Goal: Information Seeking & Learning: Learn about a topic

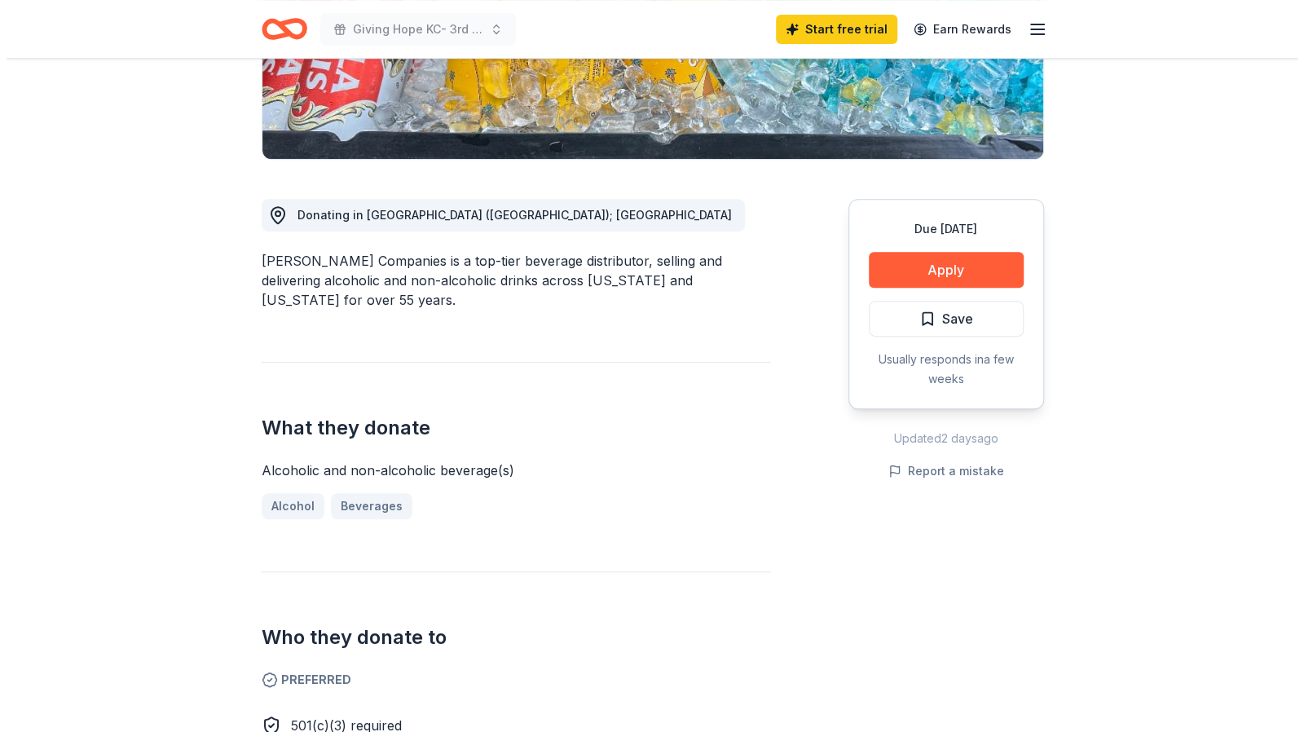
scroll to position [410, 0]
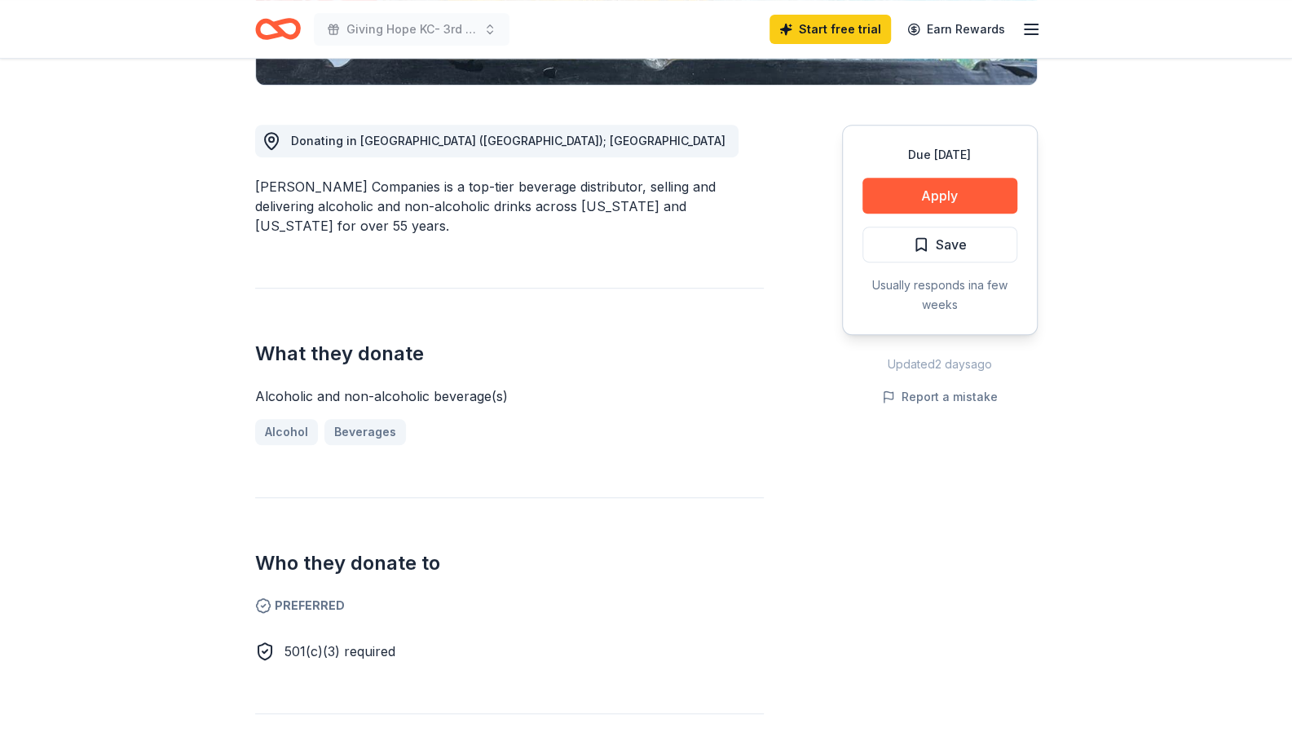
click at [891, 210] on button "Apply" at bounding box center [939, 196] width 155 height 36
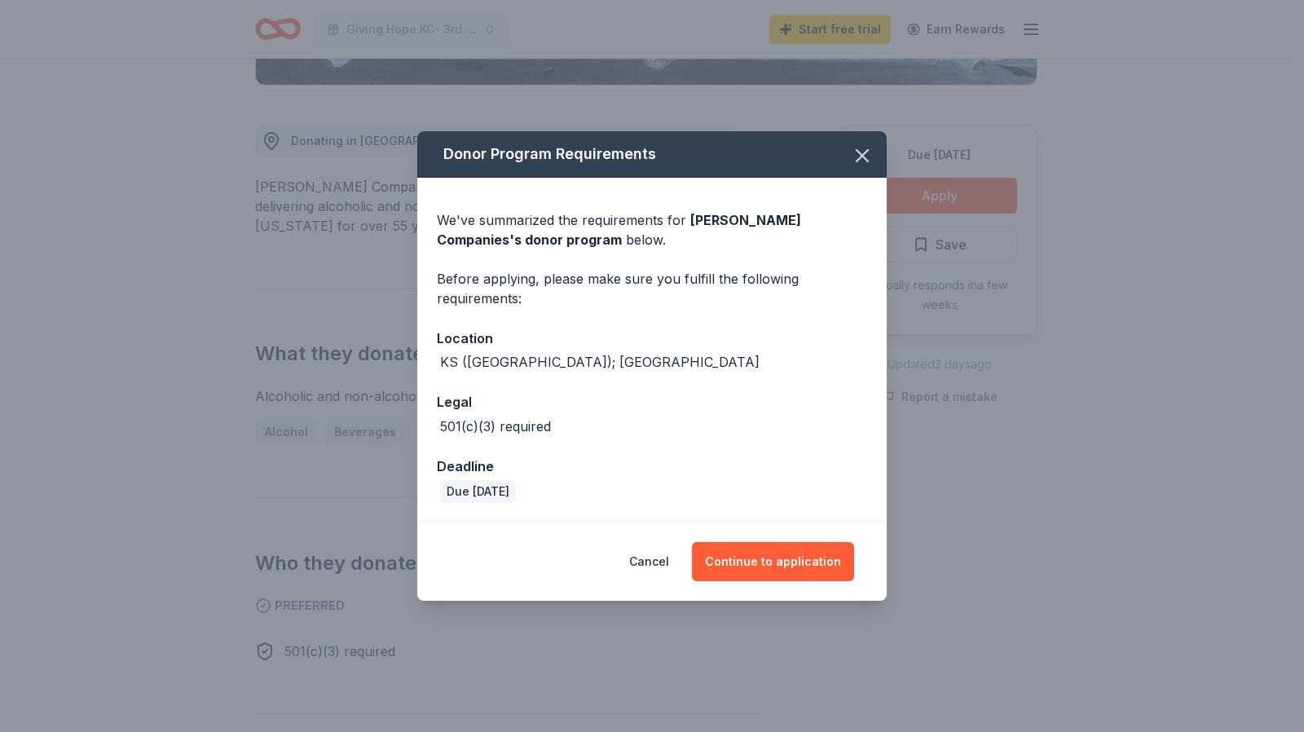
click at [782, 553] on button "Continue to application" at bounding box center [773, 561] width 162 height 39
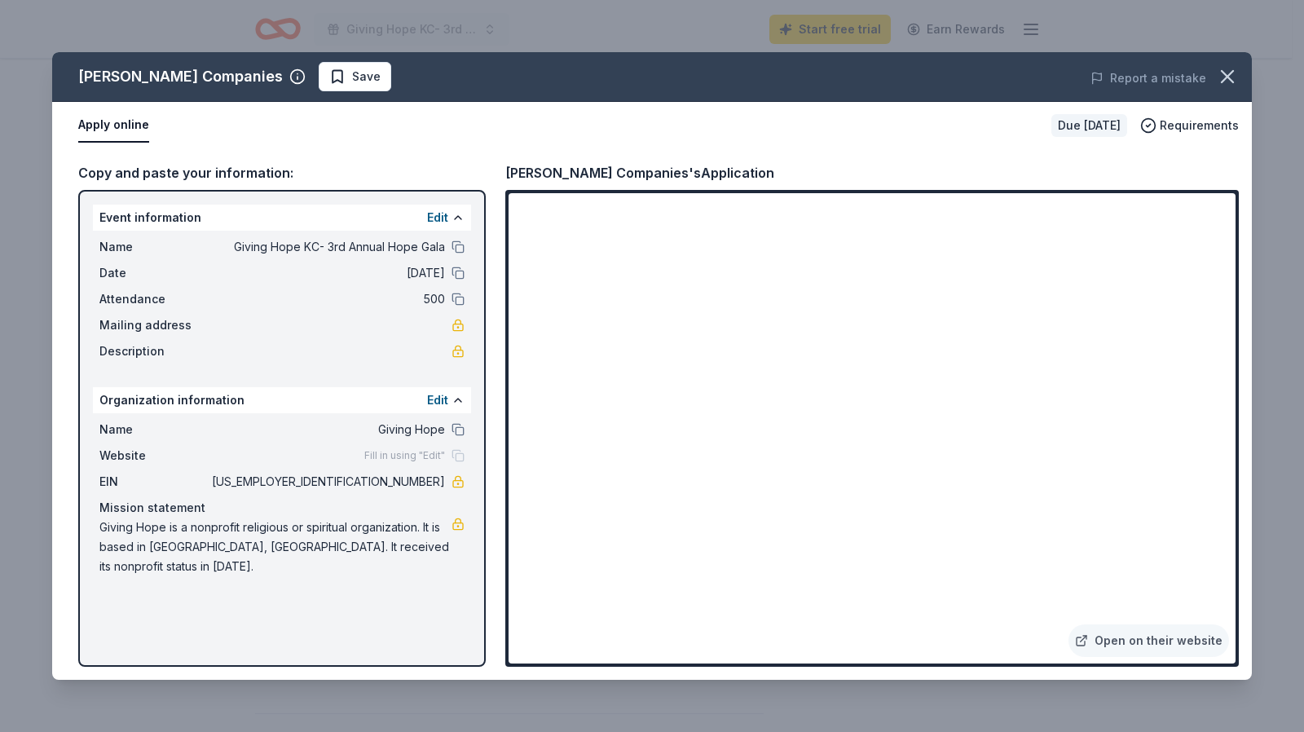
click at [1165, 645] on link "Open on their website" at bounding box center [1148, 640] width 161 height 33
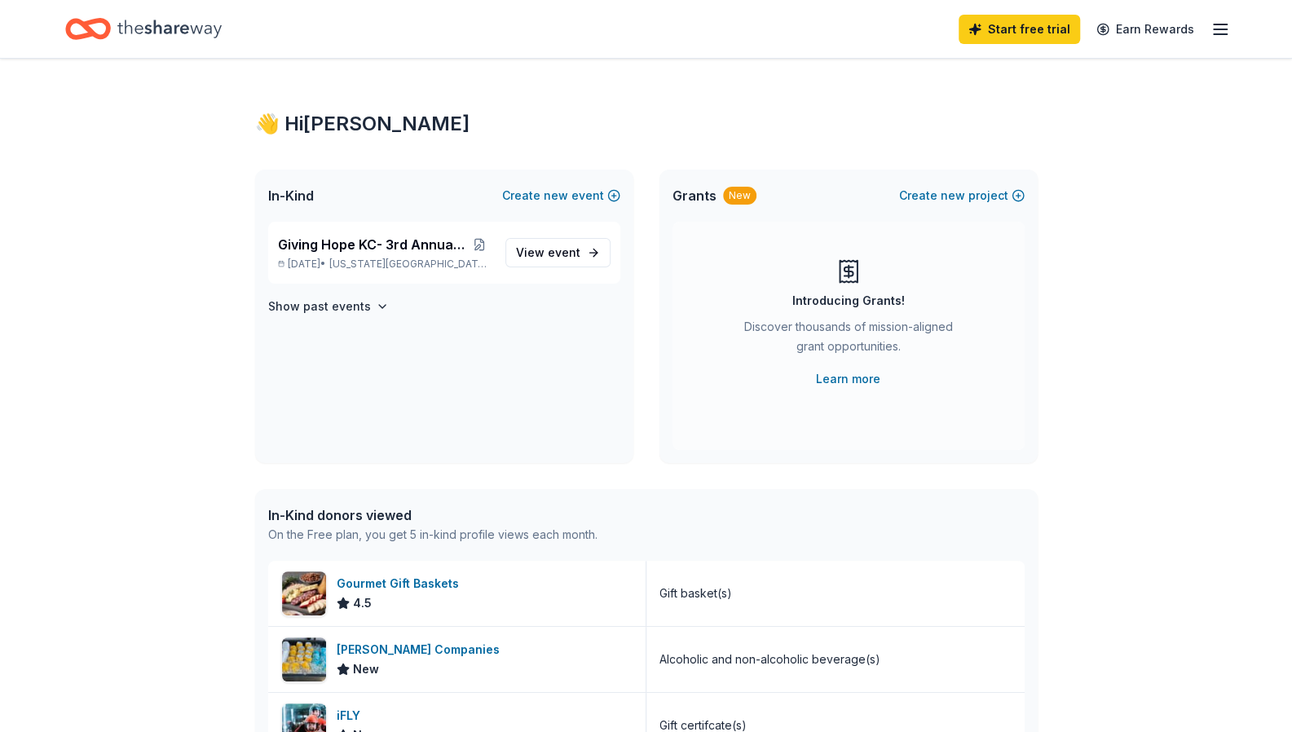
click at [365, 261] on span "Kansas City, KS" at bounding box center [410, 264] width 162 height 13
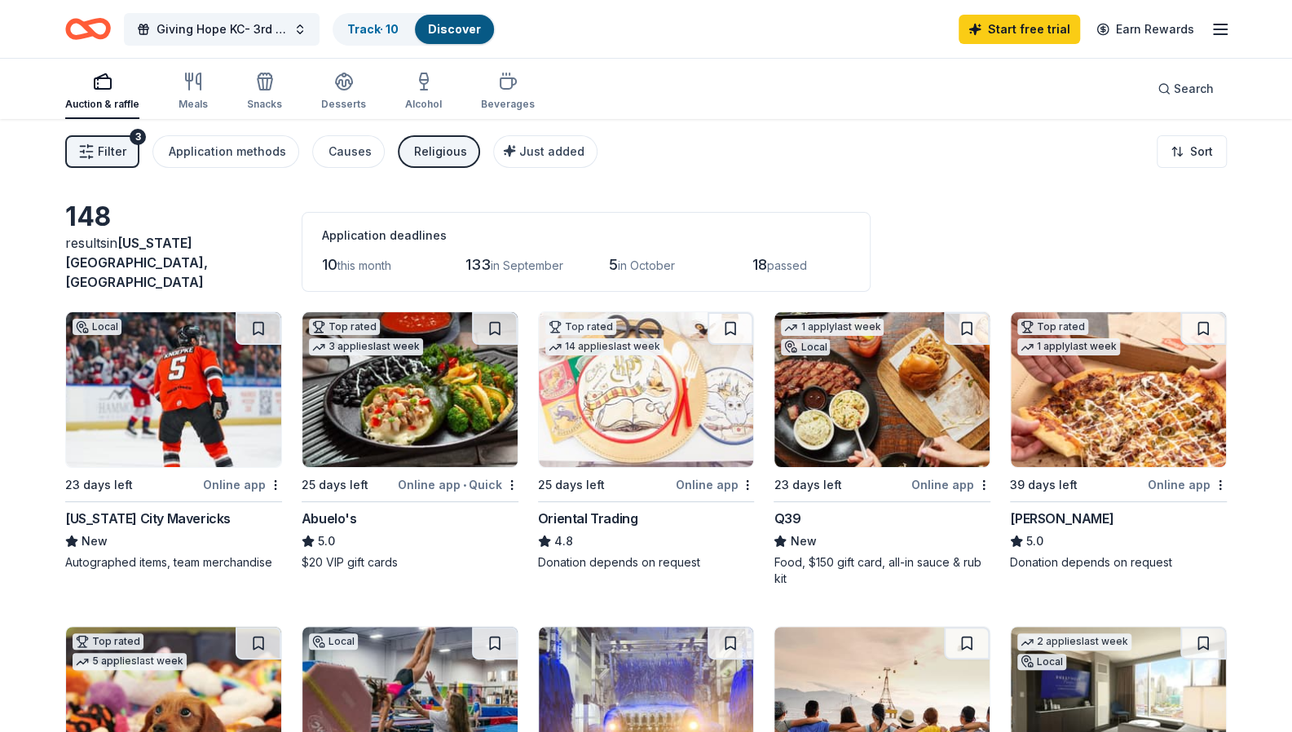
click at [240, 154] on div "Application methods" at bounding box center [227, 152] width 117 height 20
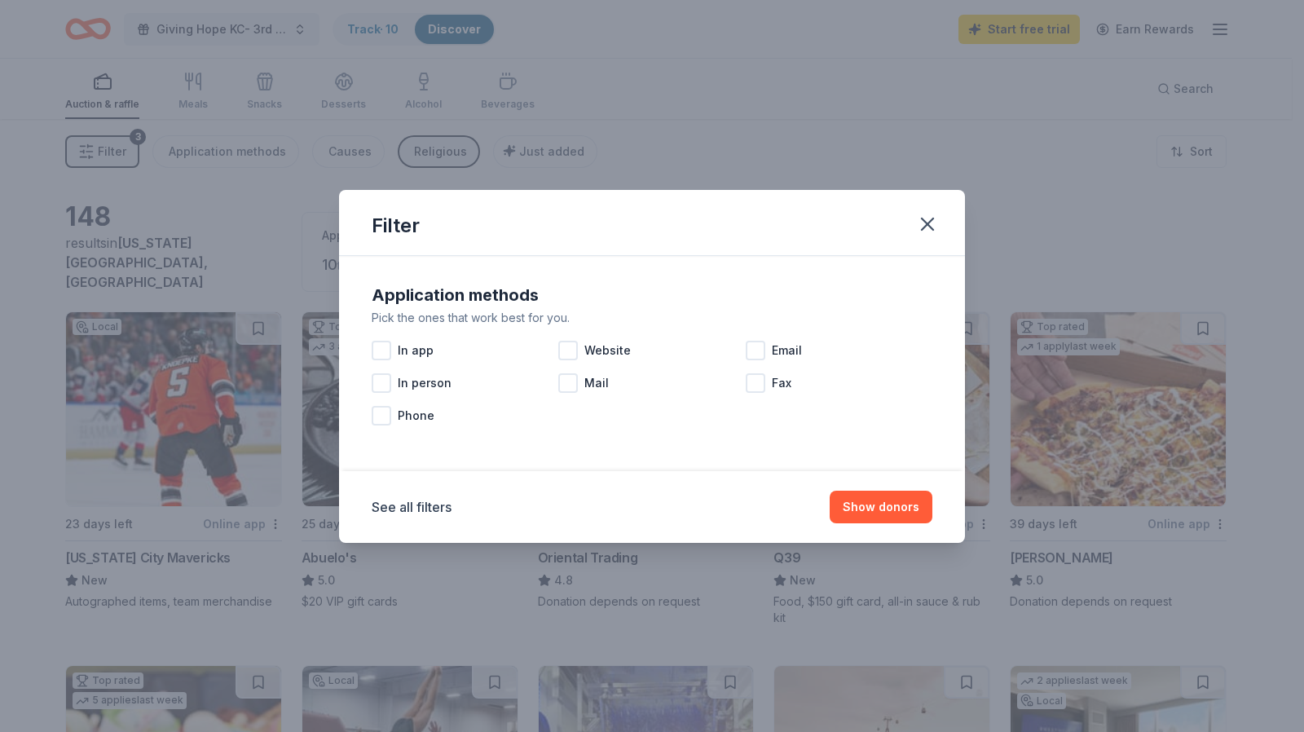
click at [920, 224] on icon "button" at bounding box center [927, 224] width 23 height 23
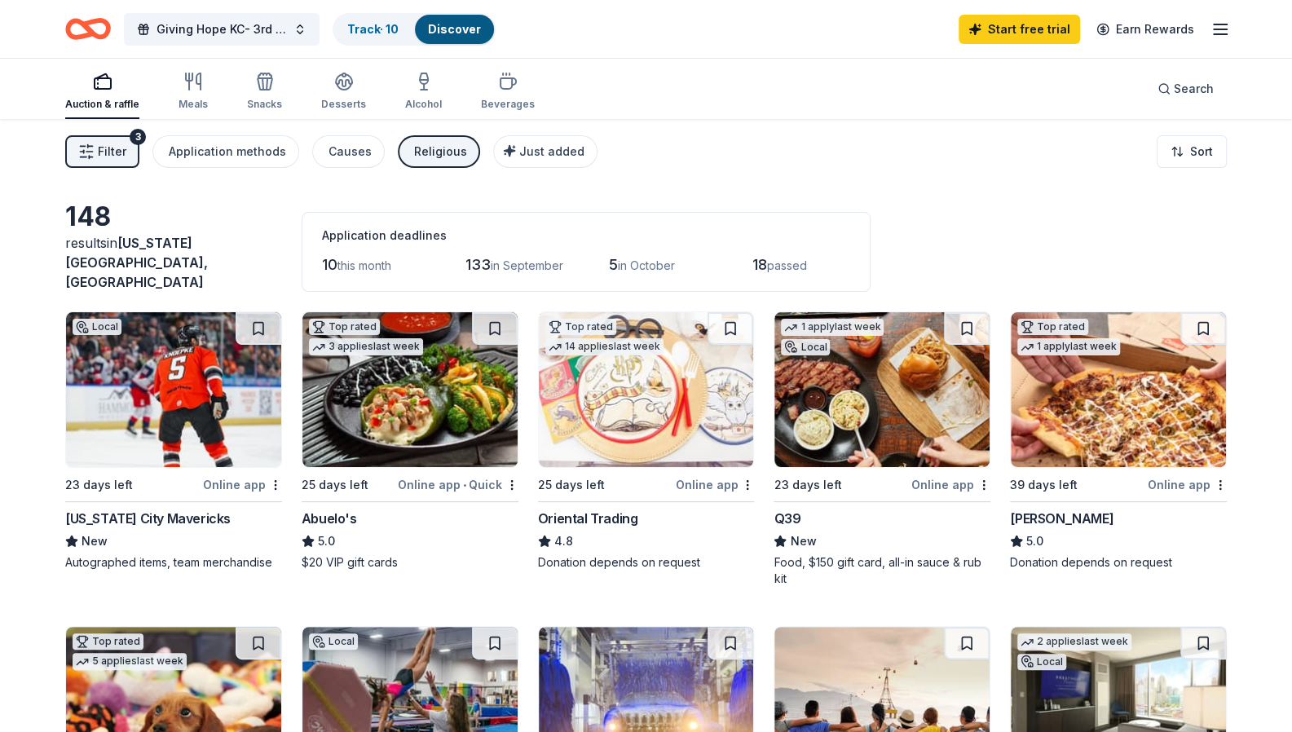
click at [367, 147] on button "Causes" at bounding box center [348, 151] width 73 height 33
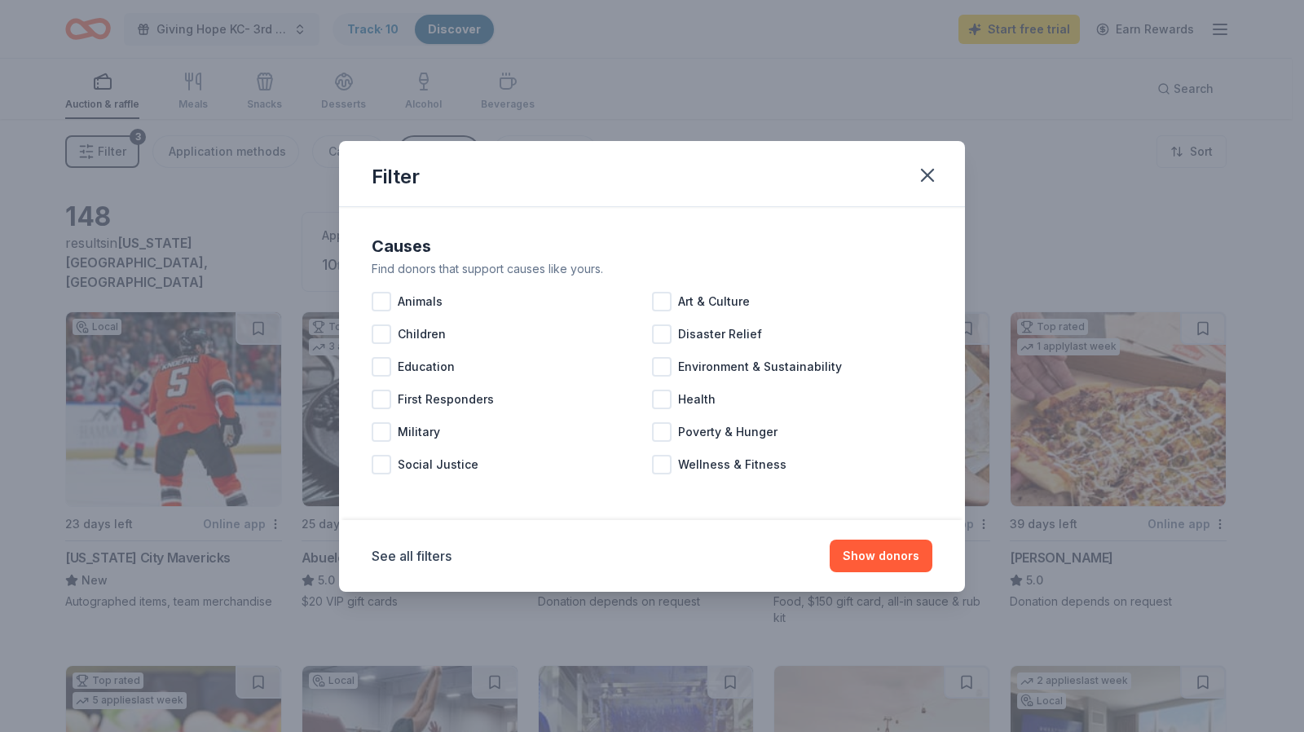
click at [931, 174] on icon "button" at bounding box center [927, 175] width 23 height 23
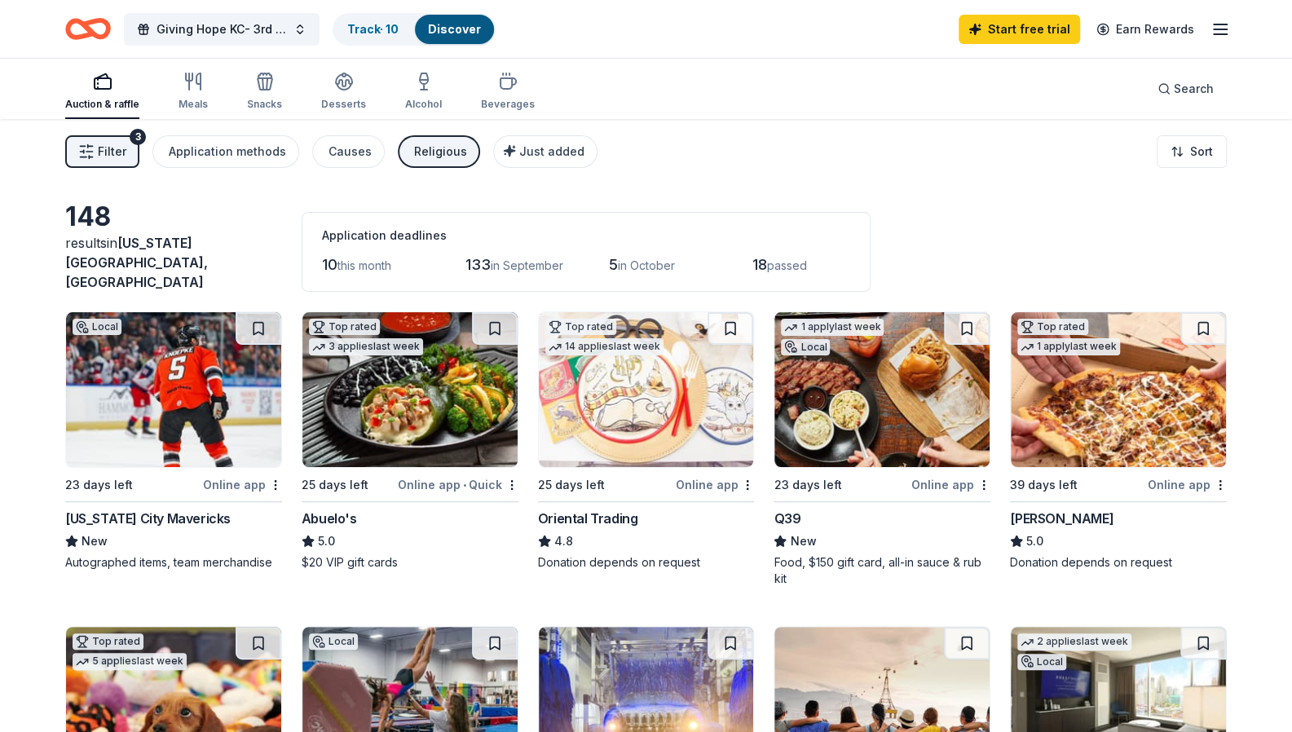
click at [209, 90] on div "Auction & raffle Meals Snacks Desserts Alcohol Beverages" at bounding box center [299, 92] width 469 height 54
click at [205, 90] on div "Meals" at bounding box center [192, 91] width 29 height 39
